Goal: Information Seeking & Learning: Learn about a topic

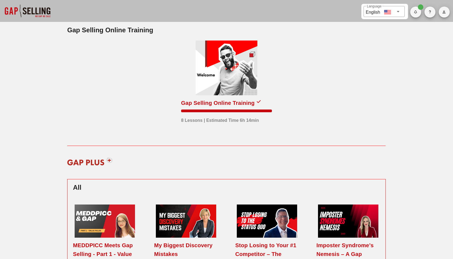
click at [241, 85] on div at bounding box center [227, 68] width 62 height 55
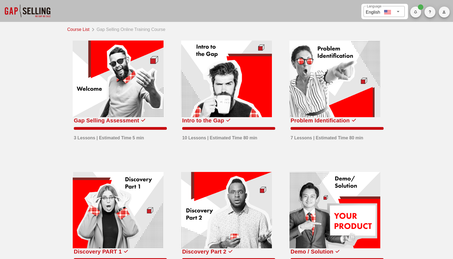
click at [88, 28] on link "Course List" at bounding box center [79, 29] width 24 height 8
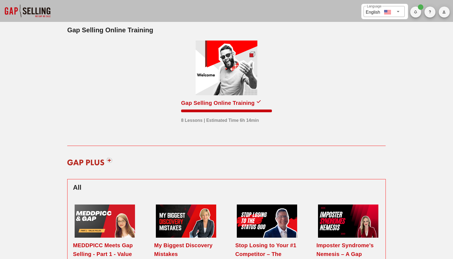
click at [226, 80] on div at bounding box center [227, 68] width 62 height 55
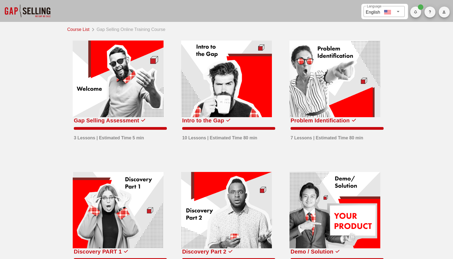
click at [28, 11] on div at bounding box center [27, 11] width 55 height 22
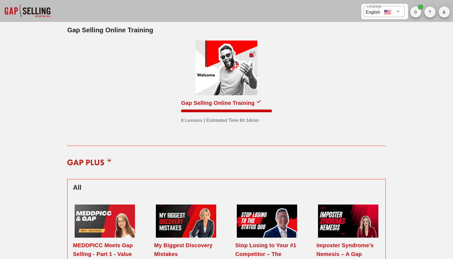
click at [237, 79] on div at bounding box center [227, 68] width 62 height 55
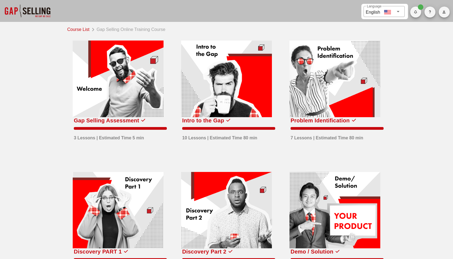
click at [131, 97] on div at bounding box center [118, 79] width 91 height 77
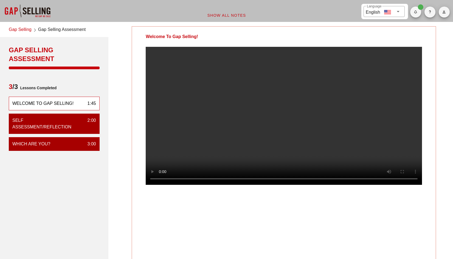
click at [286, 137] on video at bounding box center [284, 116] width 276 height 138
click at [225, 158] on video at bounding box center [284, 116] width 276 height 138
click at [275, 112] on video at bounding box center [284, 116] width 276 height 138
click at [212, 222] on div "Welcome To Gap Selling!" at bounding box center [284, 142] width 304 height 233
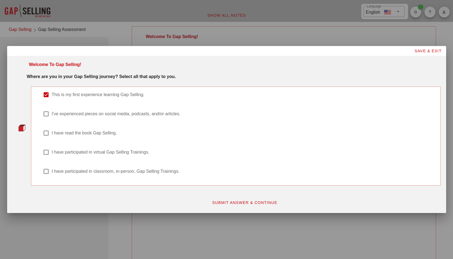
click at [47, 134] on div at bounding box center [45, 133] width 9 height 9
checkbox input "true"
click at [48, 94] on div at bounding box center [45, 94] width 9 height 9
checkbox input "false"
click at [246, 200] on button "SUBMIT ANSWER & CONTINUE" at bounding box center [244, 203] width 74 height 10
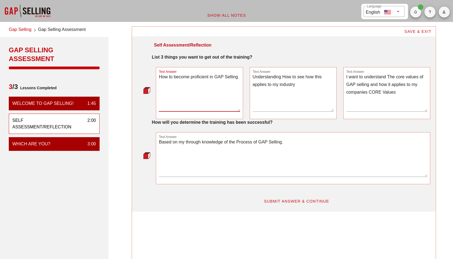
click at [186, 104] on textarea "How to become proficient in GAP Selling" at bounding box center [199, 92] width 81 height 38
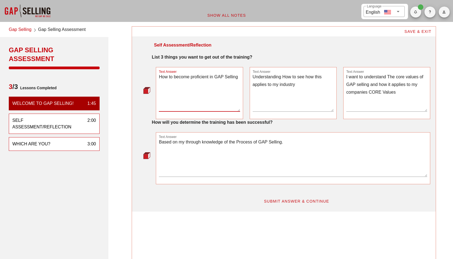
click at [64, 146] on div "WHICH ARE YOU? 3:00" at bounding box center [54, 144] width 91 height 14
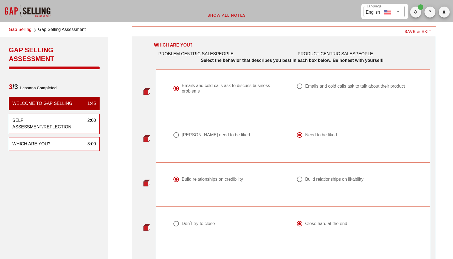
click at [68, 121] on div "Self Assessment/Reflection" at bounding box center [47, 123] width 71 height 13
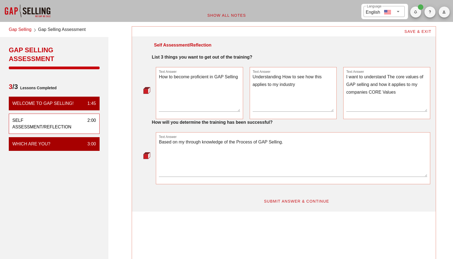
click at [22, 27] on link "Gap Selling" at bounding box center [20, 29] width 23 height 7
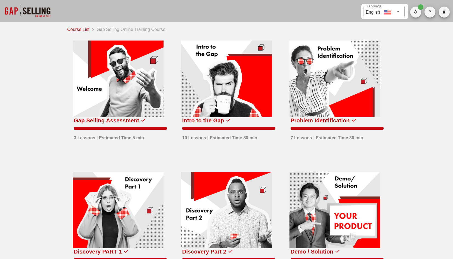
click at [442, 15] on button "button" at bounding box center [444, 12] width 11 height 11
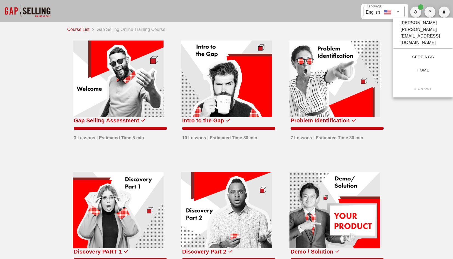
click at [429, 55] on span "Settings" at bounding box center [423, 57] width 43 height 4
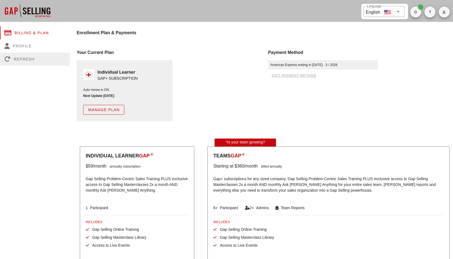
click at [21, 59] on div "Refresh" at bounding box center [35, 59] width 70 height 13
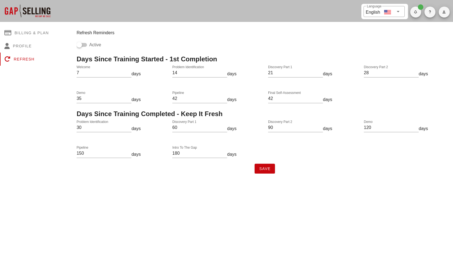
click at [33, 12] on div at bounding box center [27, 11] width 55 height 22
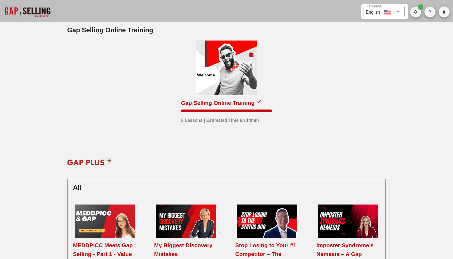
click at [238, 82] on div at bounding box center [227, 68] width 62 height 55
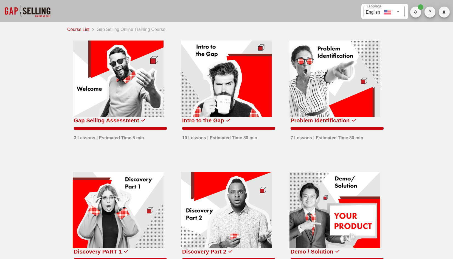
click at [126, 96] on div at bounding box center [118, 79] width 91 height 77
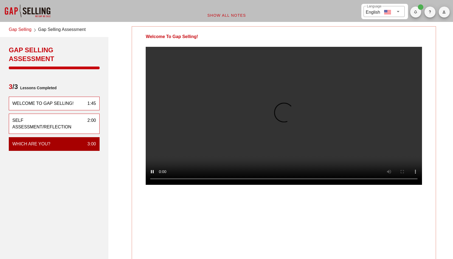
click at [66, 125] on div "Self Assessment/Reflection" at bounding box center [47, 123] width 71 height 13
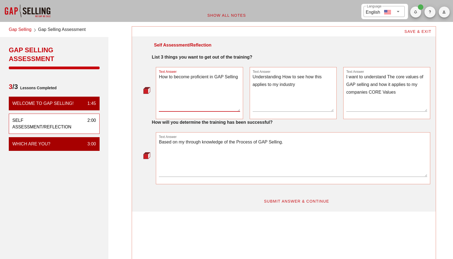
drag, startPoint x: 230, startPoint y: 86, endPoint x: 169, endPoint y: 81, distance: 60.2
click at [169, 81] on textarea "How to become proficient in GAP Selling" at bounding box center [199, 92] width 81 height 38
click at [145, 91] on img at bounding box center [146, 90] width 7 height 7
click at [239, 100] on textarea "How to become proficient in GAP Selling" at bounding box center [199, 92] width 81 height 38
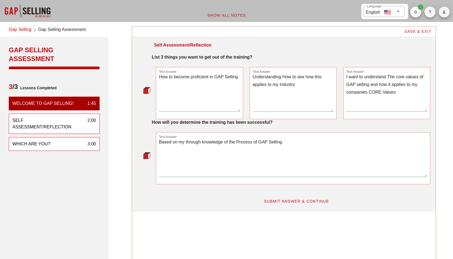
click at [69, 147] on div "WHICH ARE YOU? 3:00" at bounding box center [54, 144] width 91 height 14
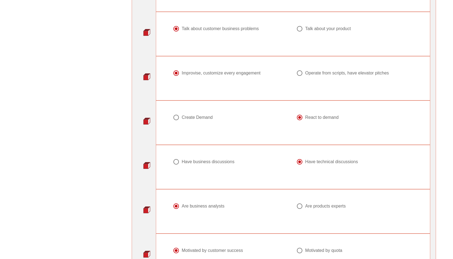
scroll to position [603, 0]
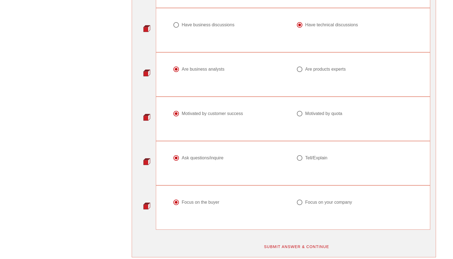
click at [295, 245] on span "SUBMIT ANSWER & CONTINUE" at bounding box center [297, 247] width 66 height 4
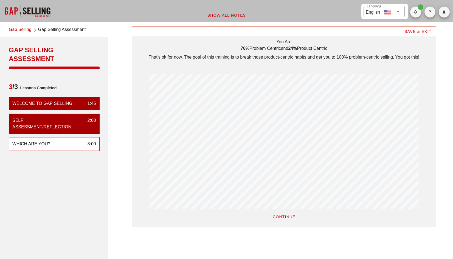
scroll to position [82, 0]
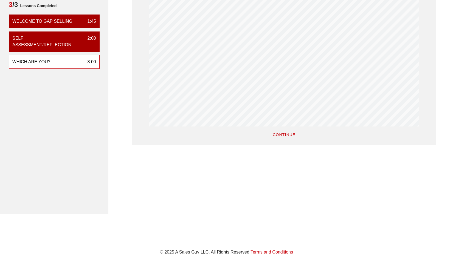
click at [281, 138] on button "CONTINUE" at bounding box center [284, 135] width 32 height 10
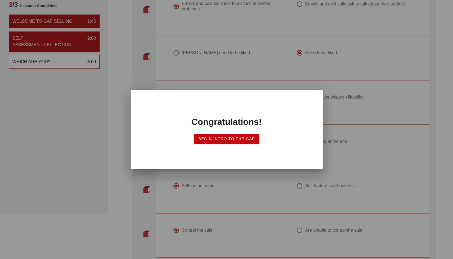
click at [239, 140] on span "Begin Intro to the Gap" at bounding box center [226, 139] width 57 height 4
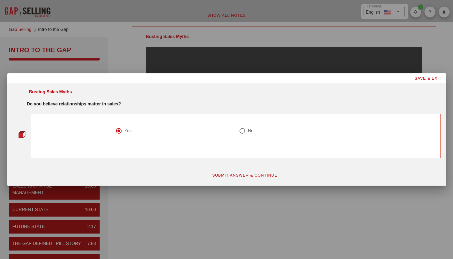
click at [266, 172] on button "SUBMIT ANSWER & CONTINUE" at bounding box center [244, 176] width 74 height 10
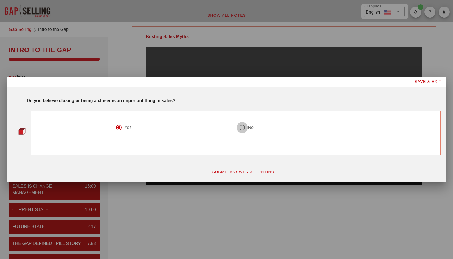
click at [241, 129] on div at bounding box center [242, 127] width 9 height 9
radio input "false"
radio input "true"
click at [122, 127] on div at bounding box center [118, 127] width 9 height 9
radio input "true"
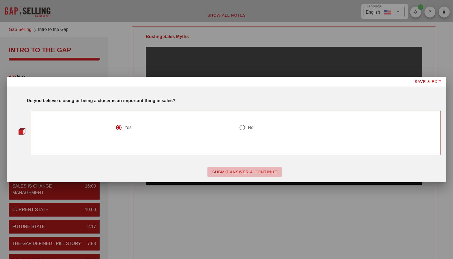
click at [241, 174] on button "SUBMIT ANSWER & CONTINUE" at bounding box center [244, 172] width 74 height 10
click at [242, 128] on div at bounding box center [242, 127] width 9 height 9
radio input "false"
radio input "true"
click at [233, 171] on span "SUBMIT ANSWER & CONTINUE" at bounding box center [245, 172] width 66 height 4
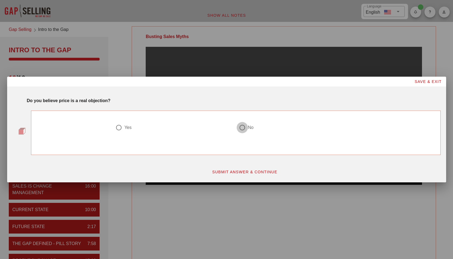
click at [242, 129] on div at bounding box center [242, 127] width 9 height 9
radio input "true"
click at [244, 169] on button "SUBMIT ANSWER & CONTINUE" at bounding box center [244, 172] width 74 height 10
click at [244, 128] on div at bounding box center [242, 127] width 9 height 9
radio input "false"
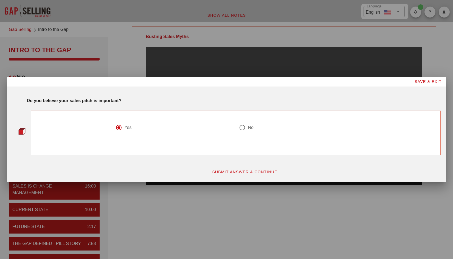
radio input "true"
click at [243, 172] on span "SUBMIT ANSWER & CONTINUE" at bounding box center [245, 172] width 66 height 4
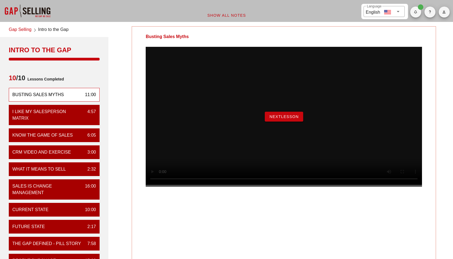
click at [286, 119] on span "NextLesson" at bounding box center [284, 117] width 30 height 4
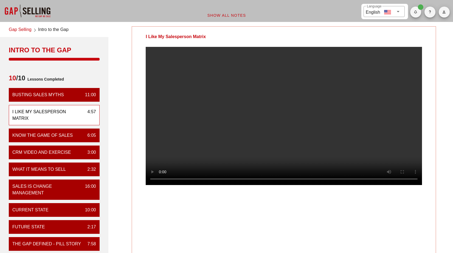
click at [327, 125] on video at bounding box center [284, 116] width 276 height 138
click at [268, 115] on video at bounding box center [284, 116] width 276 height 138
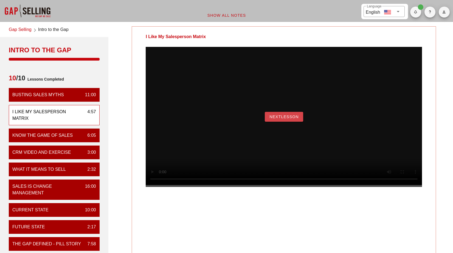
click at [278, 119] on span "NextLesson" at bounding box center [284, 117] width 30 height 4
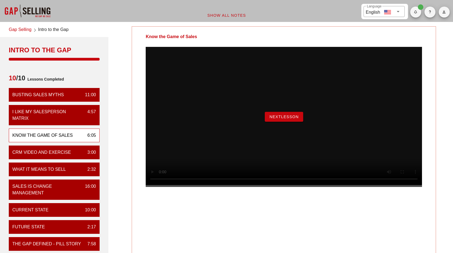
click at [288, 119] on span "NextLesson" at bounding box center [284, 117] width 30 height 4
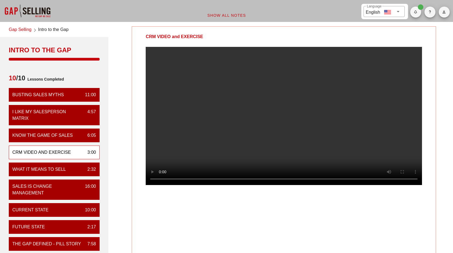
click at [278, 120] on video at bounding box center [284, 116] width 276 height 138
click at [273, 118] on video at bounding box center [284, 116] width 276 height 138
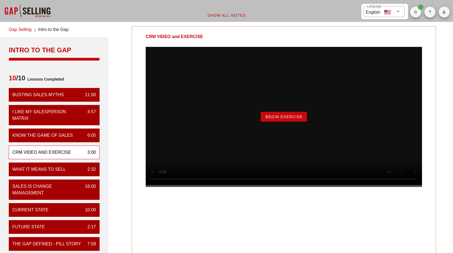
click at [278, 119] on span "Begin Exercise" at bounding box center [284, 117] width 38 height 4
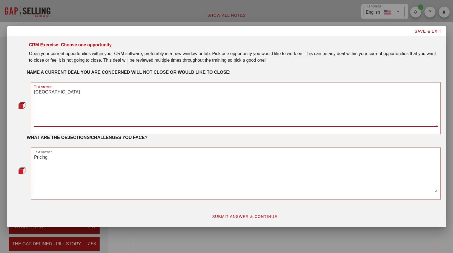
drag, startPoint x: 83, startPoint y: 92, endPoint x: 23, endPoint y: 93, distance: 60.1
click at [23, 93] on div "Text Answer Whitehall City" at bounding box center [227, 108] width 428 height 52
type textarea "r"
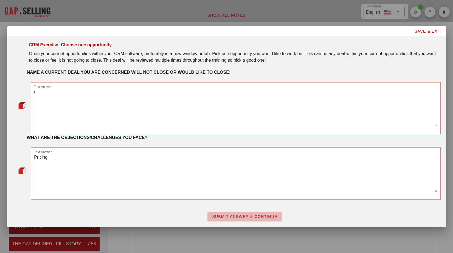
click at [251, 219] on span "SUBMIT ANSWER & CONTINUE" at bounding box center [245, 216] width 66 height 4
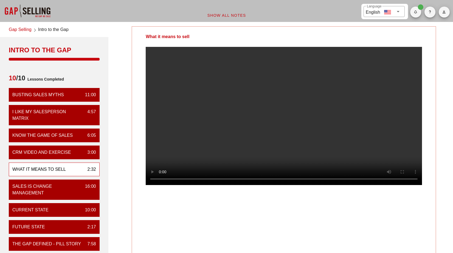
click at [286, 128] on video at bounding box center [284, 116] width 276 height 138
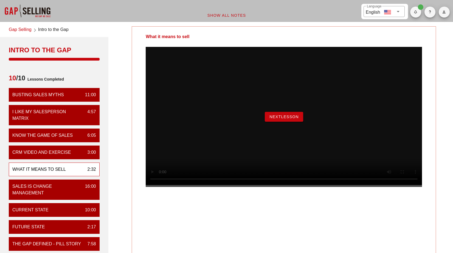
click at [289, 119] on span "NextLesson" at bounding box center [284, 117] width 30 height 4
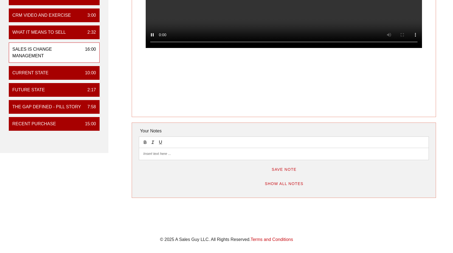
scroll to position [27, 0]
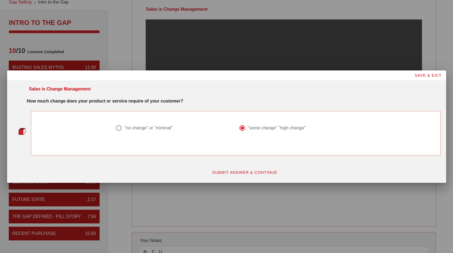
click at [235, 175] on button "SUBMIT ANSWER & CONTINUE" at bounding box center [244, 173] width 74 height 10
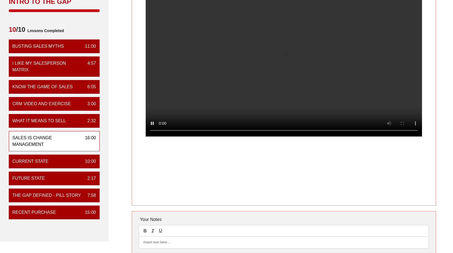
scroll to position [0, 0]
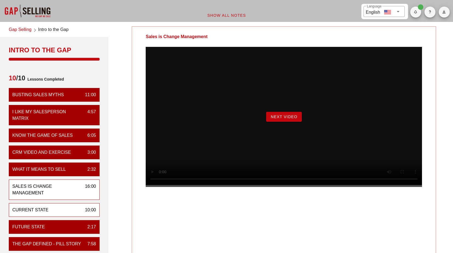
click at [69, 209] on div "Current State 10:00" at bounding box center [54, 210] width 91 height 14
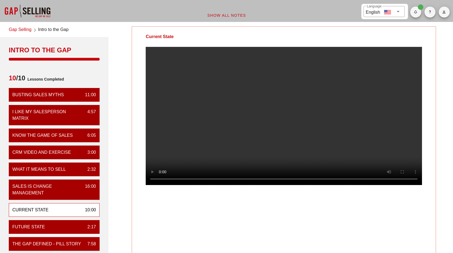
scroll to position [27, 0]
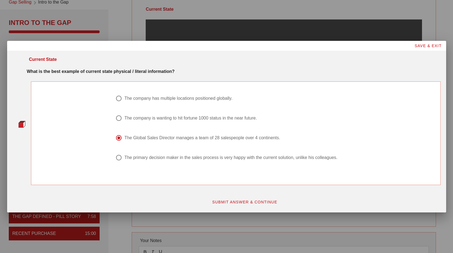
click at [256, 202] on span "SUBMIT ANSWER & CONTINUE" at bounding box center [245, 202] width 66 height 4
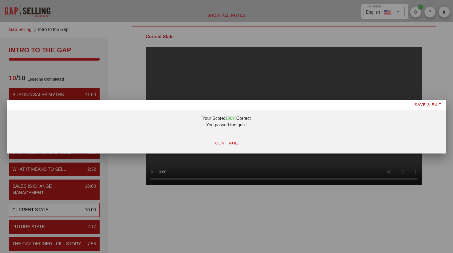
click at [233, 143] on span "CONTINUE" at bounding box center [226, 143] width 23 height 4
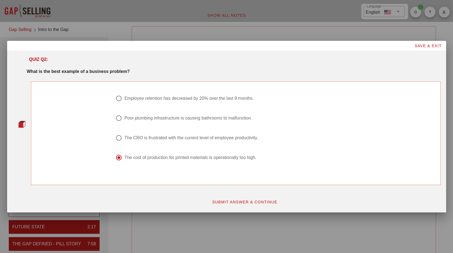
click at [225, 204] on span "SUBMIT ANSWER & CONTINUE" at bounding box center [245, 202] width 66 height 4
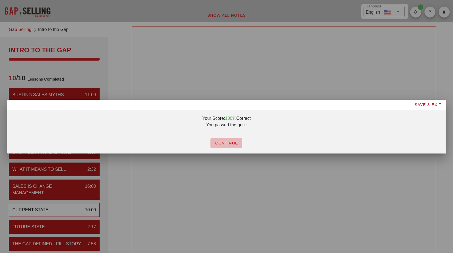
click at [226, 145] on span "CONTINUE" at bounding box center [226, 143] width 23 height 4
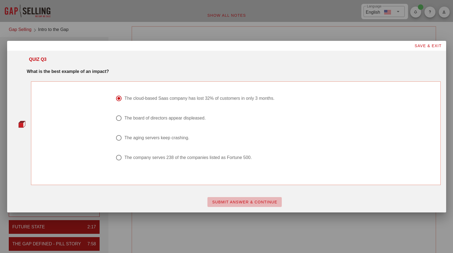
click at [215, 200] on span "SUBMIT ANSWER & CONTINUE" at bounding box center [245, 202] width 66 height 4
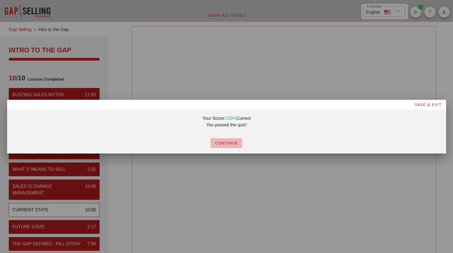
click at [229, 140] on button "CONTINUE" at bounding box center [226, 143] width 32 height 10
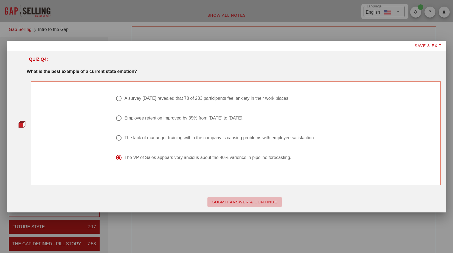
click at [240, 204] on button "SUBMIT ANSWER & CONTINUE" at bounding box center [244, 202] width 74 height 10
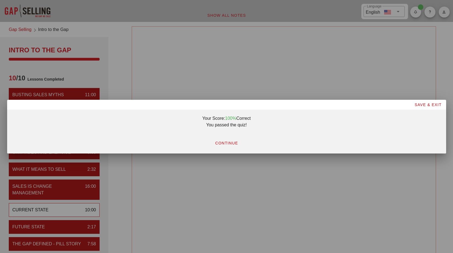
click at [226, 145] on span "CONTINUE" at bounding box center [226, 143] width 23 height 4
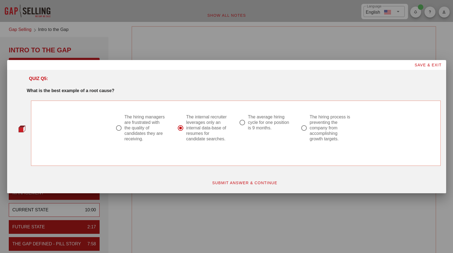
click at [243, 183] on span "SUBMIT ANSWER & CONTINUE" at bounding box center [245, 183] width 66 height 4
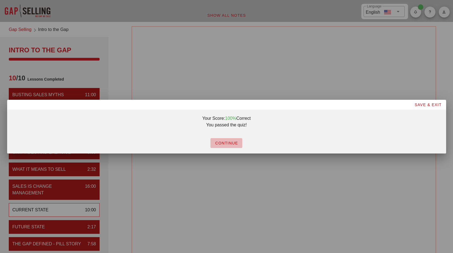
click at [219, 145] on button "CONTINUE" at bounding box center [226, 143] width 32 height 10
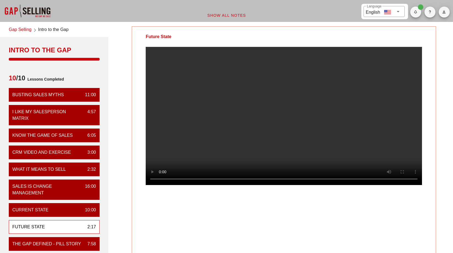
click at [19, 29] on link "Gap Selling" at bounding box center [20, 29] width 23 height 7
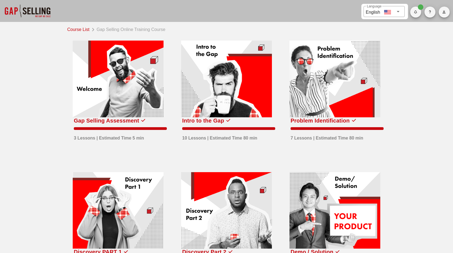
click at [417, 14] on button "button" at bounding box center [415, 12] width 11 height 11
click at [428, 14] on button "button" at bounding box center [429, 12] width 11 height 11
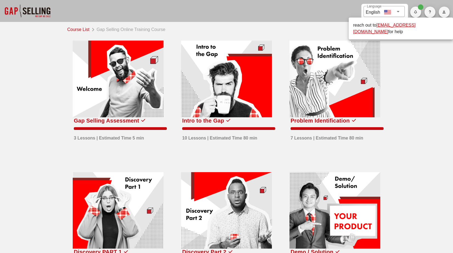
drag, startPoint x: 413, startPoint y: 44, endPoint x: 439, endPoint y: 23, distance: 33.3
click at [413, 44] on div "Course List Gap Selling Online Training Course Gap Selling Assessment 3 Lessons…" at bounding box center [226, 224] width 453 height 405
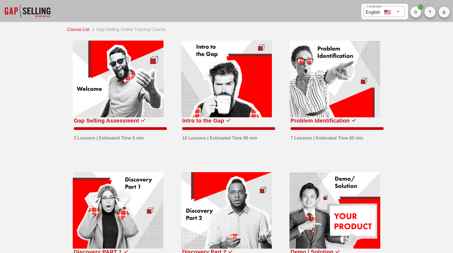
click at [443, 12] on icon "button" at bounding box center [444, 11] width 4 height 3
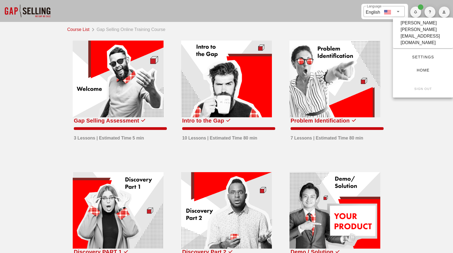
click at [429, 55] on span "Settings" at bounding box center [423, 57] width 43 height 4
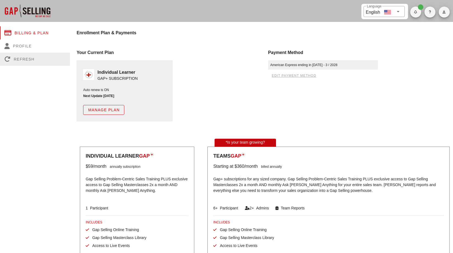
click at [22, 55] on div "Refresh" at bounding box center [35, 59] width 70 height 13
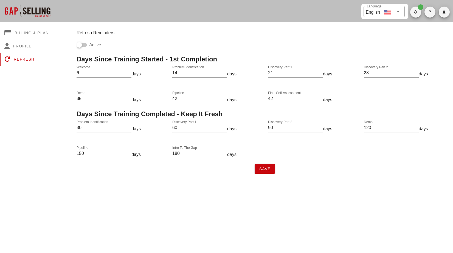
click at [129, 75] on input "6" at bounding box center [104, 73] width 55 height 9
click at [128, 70] on input "6" at bounding box center [104, 73] width 55 height 9
type input "7"
click at [127, 71] on input "7" at bounding box center [104, 73] width 55 height 9
click at [30, 58] on div "Refresh" at bounding box center [35, 59] width 70 height 13
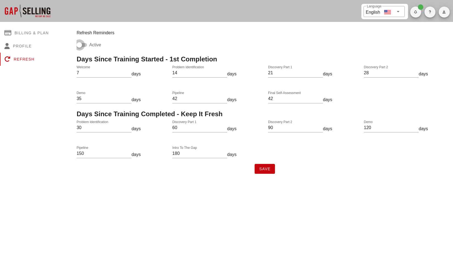
click at [81, 46] on div at bounding box center [79, 44] width 9 height 9
click at [86, 45] on div at bounding box center [84, 44] width 9 height 9
checkbox input "false"
click at [15, 45] on div "Profile" at bounding box center [35, 45] width 70 height 13
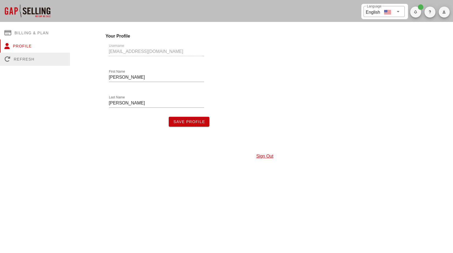
click at [20, 59] on div "Refresh" at bounding box center [35, 59] width 70 height 13
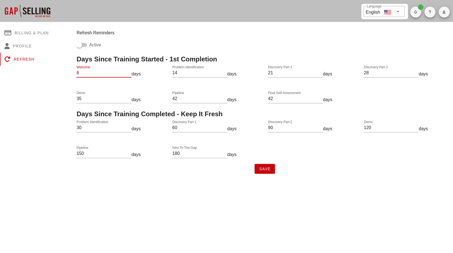
click at [128, 74] on input "6" at bounding box center [104, 73] width 55 height 9
click at [128, 74] on input "5" at bounding box center [104, 73] width 55 height 9
click at [128, 74] on input "4" at bounding box center [104, 73] width 55 height 9
click at [128, 74] on input "3" at bounding box center [104, 73] width 55 height 9
click at [128, 74] on input "2" at bounding box center [104, 73] width 55 height 9
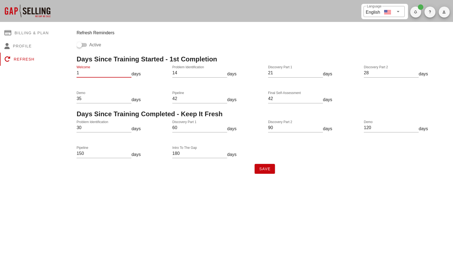
click at [128, 74] on input "1" at bounding box center [104, 73] width 55 height 9
click at [128, 74] on input "0" at bounding box center [104, 73] width 55 height 9
click at [128, 74] on input "-1" at bounding box center [104, 73] width 55 height 9
click at [129, 72] on input "0" at bounding box center [104, 73] width 55 height 9
click at [57, 108] on div "Billing & Plan Profile Refresh" at bounding box center [35, 98] width 77 height 159
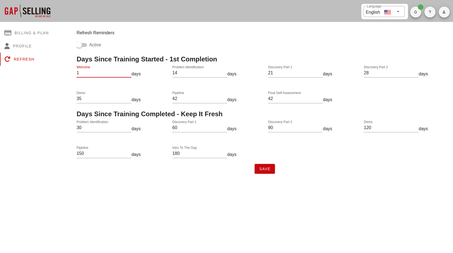
click at [128, 72] on input "1" at bounding box center [104, 73] width 55 height 9
click at [128, 72] on input "2" at bounding box center [104, 73] width 55 height 9
click at [128, 72] on input "3" at bounding box center [104, 73] width 55 height 9
click at [128, 72] on input "4" at bounding box center [104, 73] width 55 height 9
click at [128, 72] on input "5" at bounding box center [104, 73] width 55 height 9
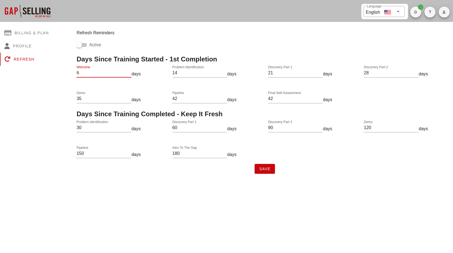
click at [128, 72] on input "6" at bounding box center [104, 73] width 55 height 9
type input "7"
click at [127, 71] on input "7" at bounding box center [104, 73] width 55 height 9
click at [24, 12] on div at bounding box center [27, 11] width 55 height 22
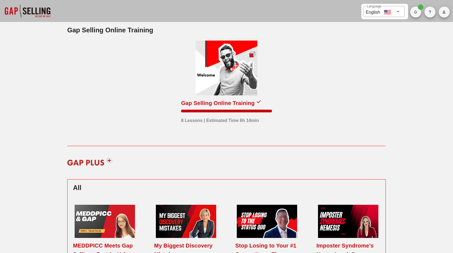
click at [222, 86] on div at bounding box center [227, 68] width 62 height 55
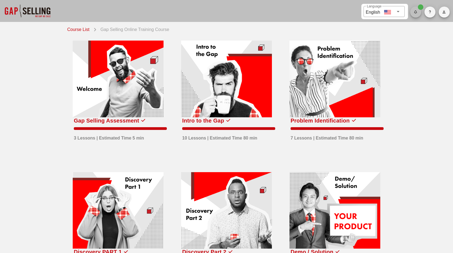
click at [414, 10] on button "button" at bounding box center [415, 12] width 11 height 11
click at [429, 33] on div "All caught up!" at bounding box center [427, 29] width 27 height 12
click at [431, 10] on button "button" at bounding box center [429, 12] width 11 height 11
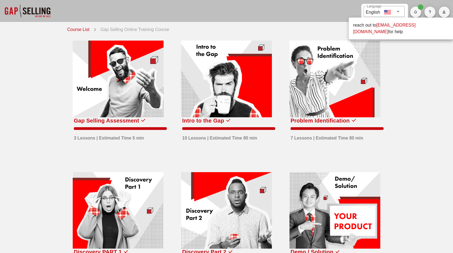
click at [395, 53] on div "Course List Gap Selling Online Training Course Gap Selling Assessment 3 Lessons…" at bounding box center [226, 224] width 453 height 405
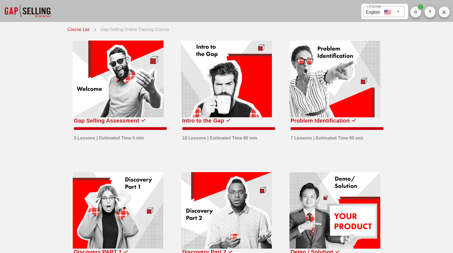
click at [108, 86] on div at bounding box center [118, 79] width 91 height 77
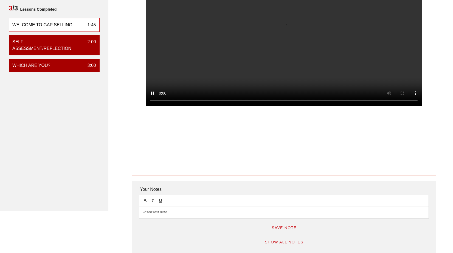
scroll to position [30, 0]
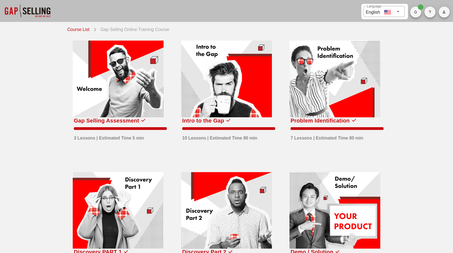
click at [251, 80] on div at bounding box center [226, 79] width 91 height 77
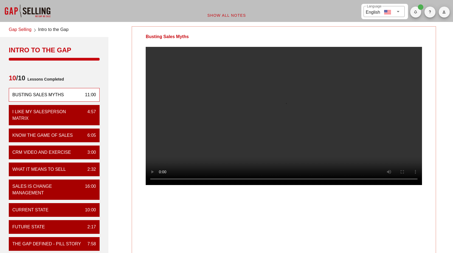
scroll to position [137, 0]
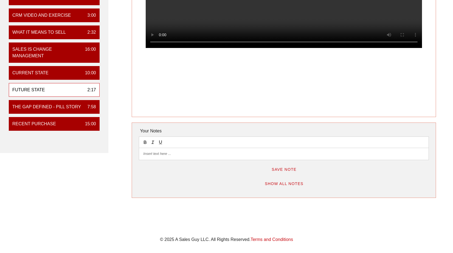
click at [63, 87] on div "Future State 2:17" at bounding box center [54, 90] width 91 height 14
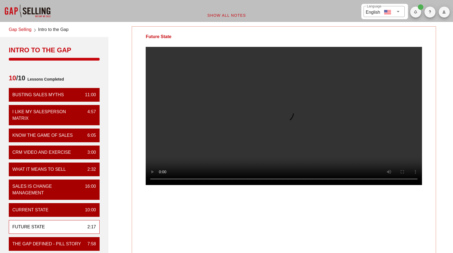
click at [224, 16] on span "Show All Notes" at bounding box center [226, 15] width 39 height 4
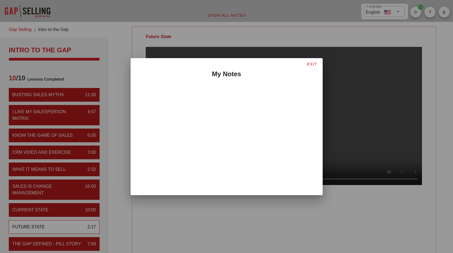
click at [313, 63] on span "EXIT" at bounding box center [312, 64] width 10 height 4
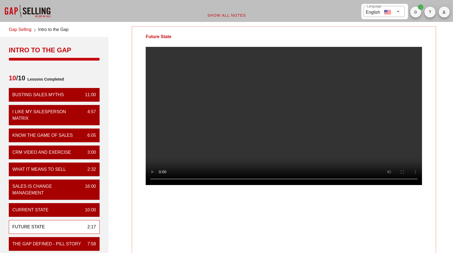
click at [319, 234] on div "Future State" at bounding box center [284, 140] width 304 height 228
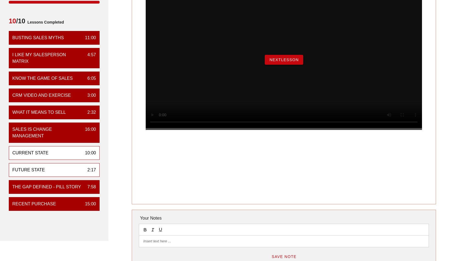
scroll to position [57, 0]
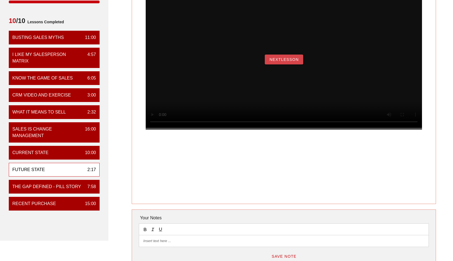
click at [290, 62] on span "NextLesson" at bounding box center [284, 59] width 30 height 4
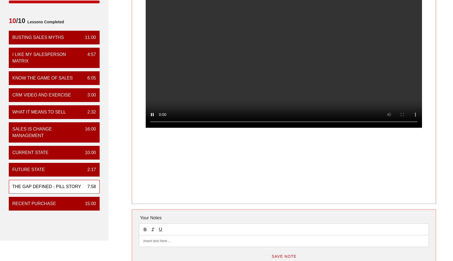
scroll to position [0, 0]
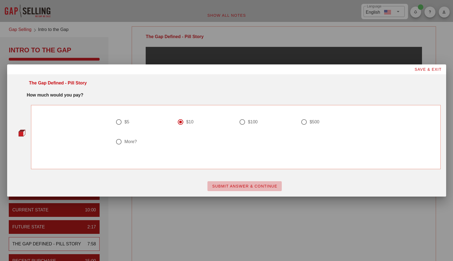
click at [222, 189] on button "SUBMIT ANSWER & CONTINUE" at bounding box center [244, 186] width 74 height 10
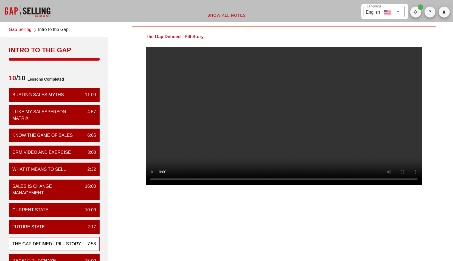
click at [210, 214] on div "The Gap Defined - Pill Story" at bounding box center [284, 143] width 304 height 235
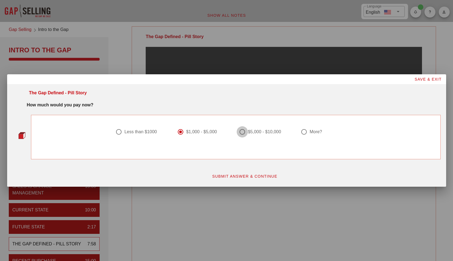
click at [244, 134] on div at bounding box center [242, 131] width 9 height 9
radio input "false"
radio input "true"
click at [241, 179] on button "SUBMIT ANSWER & CONTINUE" at bounding box center [244, 176] width 74 height 10
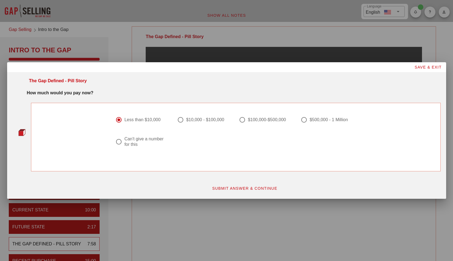
click at [243, 120] on div at bounding box center [242, 119] width 9 height 9
radio input "false"
radio input "true"
click at [243, 184] on button "SUBMIT ANSWER & CONTINUE" at bounding box center [244, 188] width 74 height 10
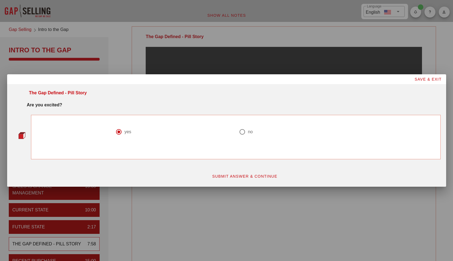
click at [256, 179] on button "SUBMIT ANSWER & CONTINUE" at bounding box center [244, 176] width 74 height 10
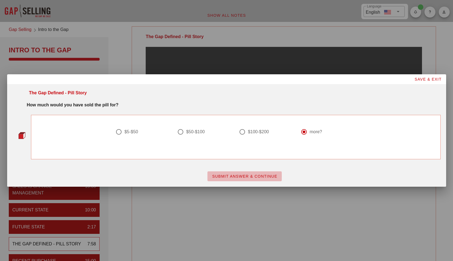
click at [245, 174] on button "SUBMIT ANSWER & CONTINUE" at bounding box center [244, 176] width 74 height 10
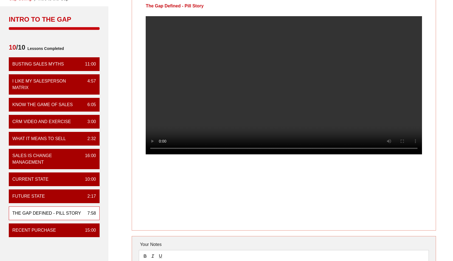
scroll to position [31, 0]
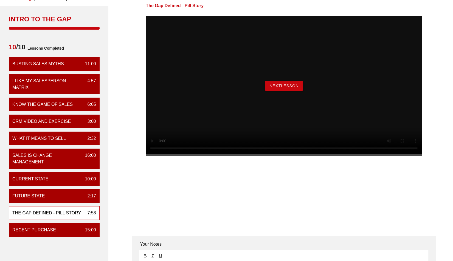
click at [275, 90] on button "NextLesson" at bounding box center [284, 86] width 38 height 10
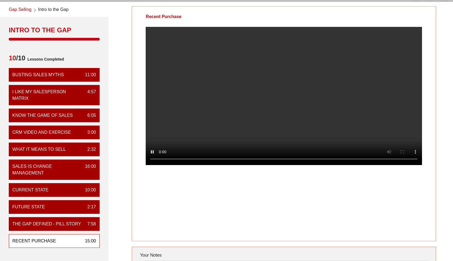
scroll to position [19, 0]
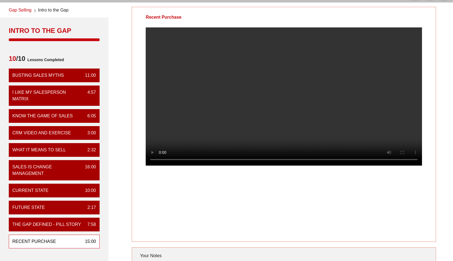
drag, startPoint x: 160, startPoint y: 240, endPoint x: 129, endPoint y: 221, distance: 35.6
click at [129, 221] on div "Recent Purchase Your Notes Save Note Show All Notes" at bounding box center [284, 165] width 344 height 323
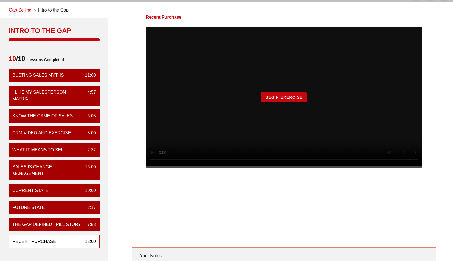
click at [271, 100] on span "Begin Exercise" at bounding box center [284, 97] width 38 height 4
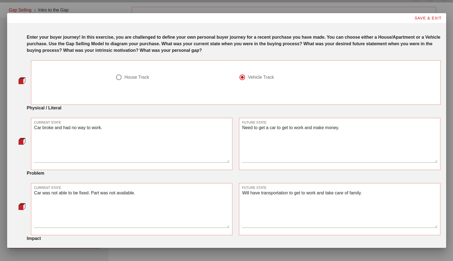
scroll to position [0, 0]
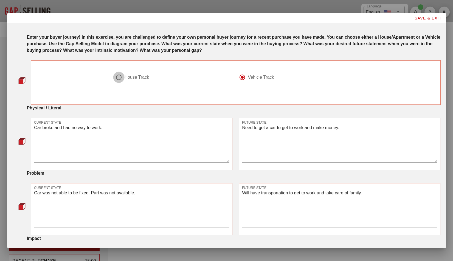
click at [117, 78] on div at bounding box center [118, 77] width 9 height 9
radio input "true"
click at [108, 128] on textarea "Car broke and had no way to work." at bounding box center [131, 143] width 195 height 38
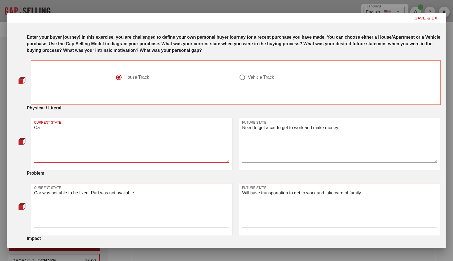
type textarea "C"
